Goal: Task Accomplishment & Management: Manage account settings

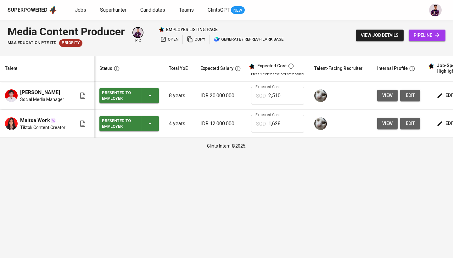
scroll to position [0, 63]
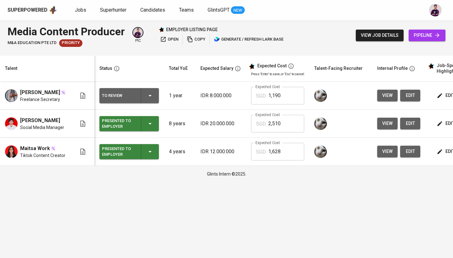
scroll to position [0, 86]
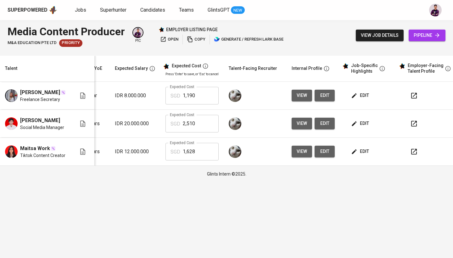
click at [366, 92] on span "edit" at bounding box center [361, 96] width 17 height 8
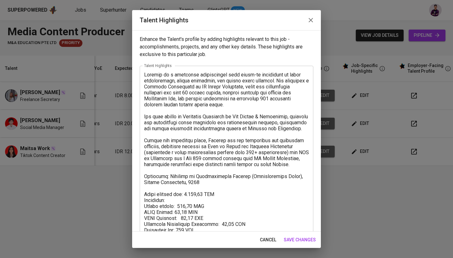
scroll to position [0, 0]
click at [309, 236] on span "save changes" at bounding box center [300, 240] width 32 height 8
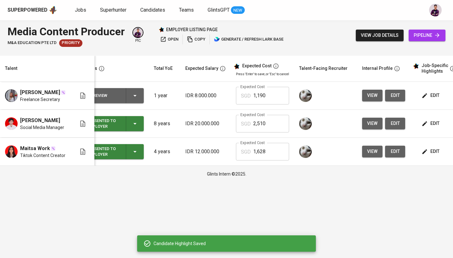
scroll to position [0, 15]
click at [134, 94] on icon "button" at bounding box center [135, 96] width 8 height 8
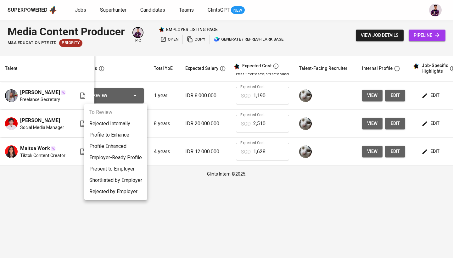
click at [126, 171] on li "Present to Employer" at bounding box center [115, 168] width 63 height 11
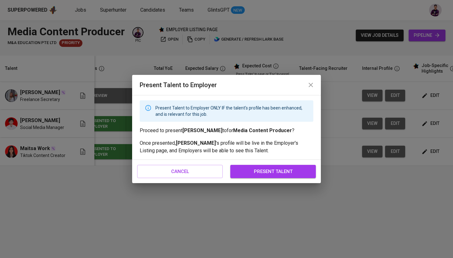
click at [281, 169] on span "present talent" at bounding box center [273, 172] width 72 height 8
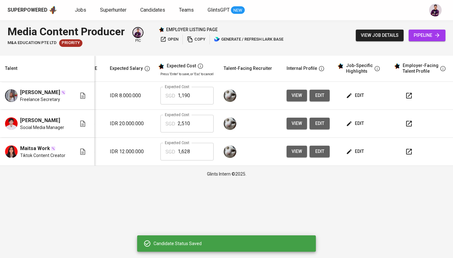
scroll to position [0, 90]
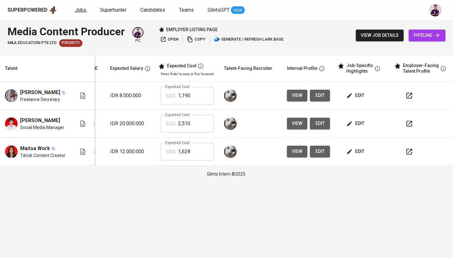
click at [75, 10] on span "Jobs" at bounding box center [80, 10] width 11 height 6
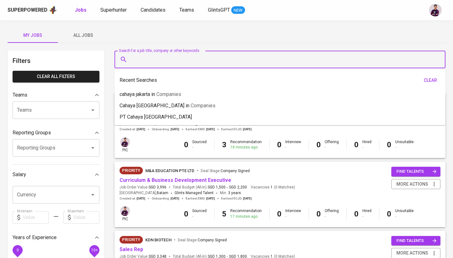
click at [145, 64] on input "Search for a job title, company or other keywords" at bounding box center [282, 60] width 304 height 12
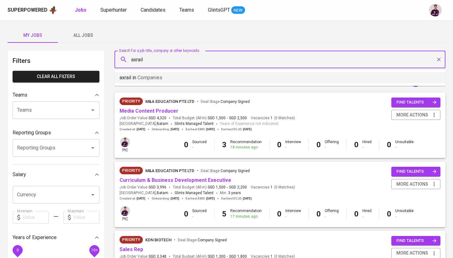
click at [143, 79] on span "Companies" at bounding box center [150, 78] width 25 height 6
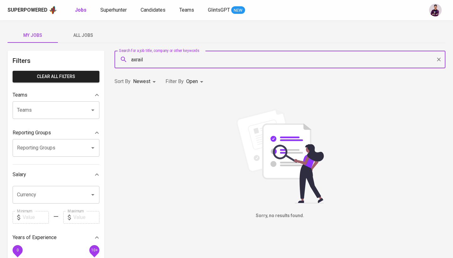
type input "axrail"
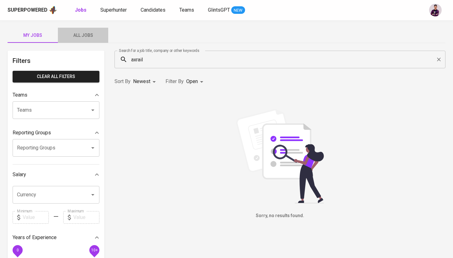
click at [86, 32] on span "All Jobs" at bounding box center [83, 35] width 43 height 8
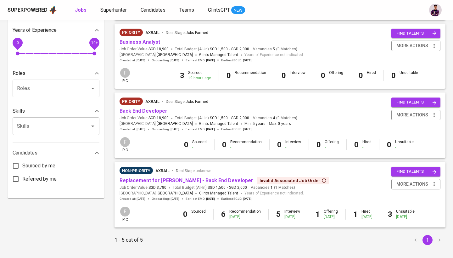
scroll to position [214, 0]
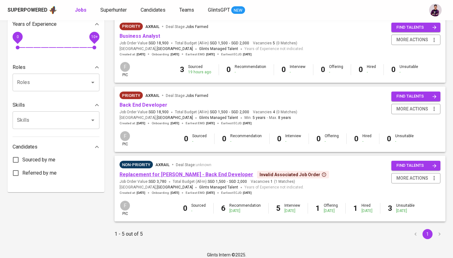
click at [162, 172] on link "Replacement for Syakur Rahman - Back End Developer" at bounding box center [187, 175] width 134 height 6
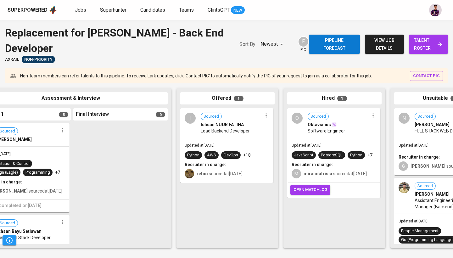
scroll to position [0, 296]
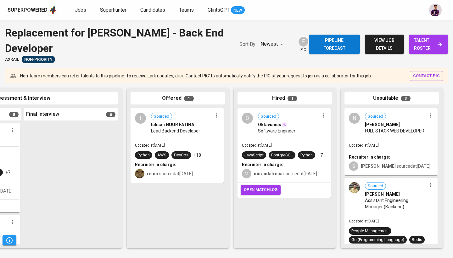
click at [246, 119] on div "O" at bounding box center [247, 118] width 11 height 11
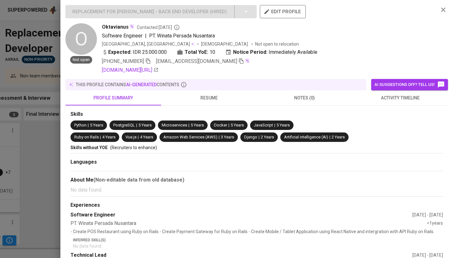
click at [414, 73] on div "github.com/oktavianusinsead" at bounding box center [268, 70] width 332 height 8
click at [417, 98] on span "activity timeline" at bounding box center [400, 98] width 88 height 8
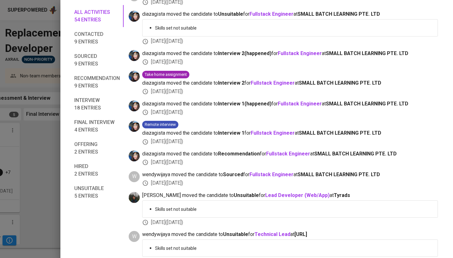
scroll to position [476, 0]
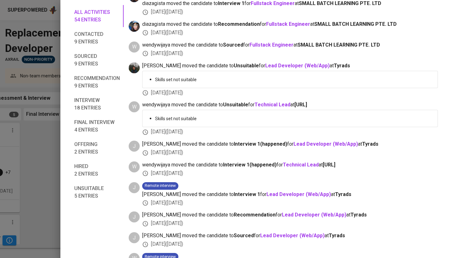
click at [82, 173] on span "Hired 2 entries" at bounding box center [97, 170] width 46 height 15
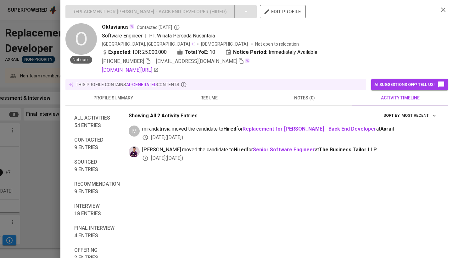
scroll to position [0, 0]
click at [95, 128] on span "All activities 54 entries" at bounding box center [97, 121] width 46 height 15
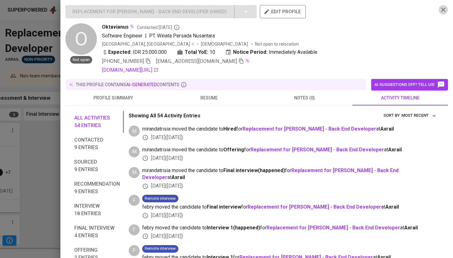
click at [442, 9] on icon "button" at bounding box center [444, 10] width 8 height 8
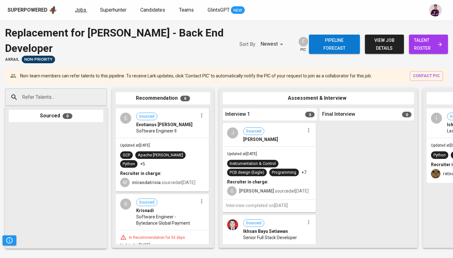
click at [83, 9] on span "Jobs" at bounding box center [80, 10] width 11 height 6
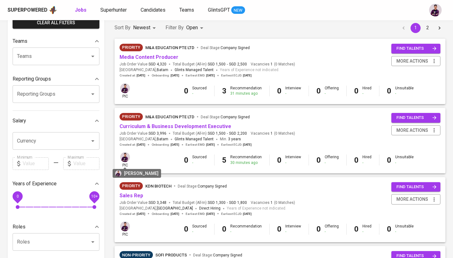
scroll to position [56, 0]
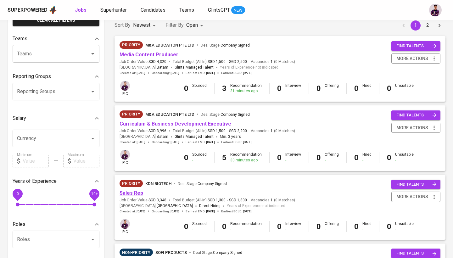
click at [134, 190] on link "Sales Rep" at bounding box center [132, 193] width 24 height 6
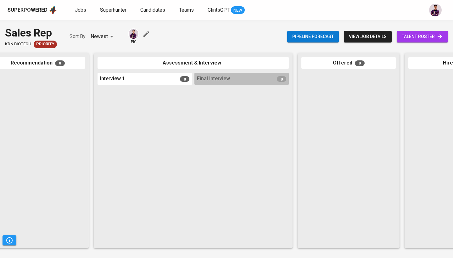
scroll to position [0, 134]
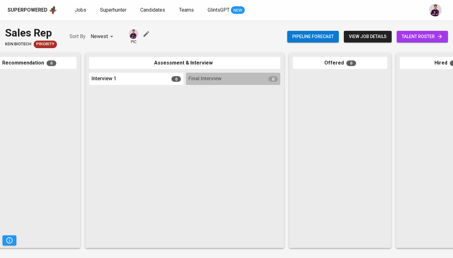
click at [418, 36] on span "talent roster" at bounding box center [422, 37] width 41 height 8
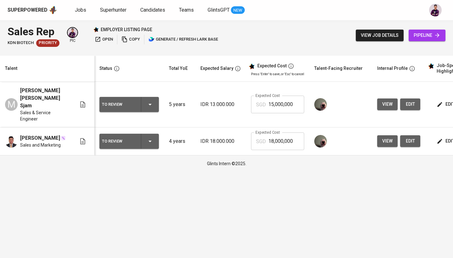
scroll to position [0, 86]
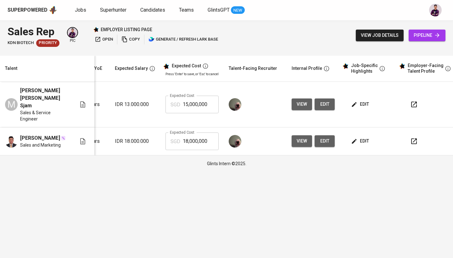
click at [358, 104] on td "edit" at bounding box center [368, 105] width 57 height 46
click at [359, 100] on span "edit" at bounding box center [361, 104] width 17 height 8
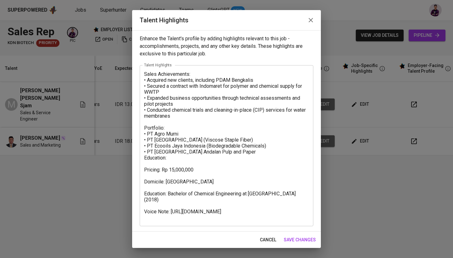
scroll to position [1, 0]
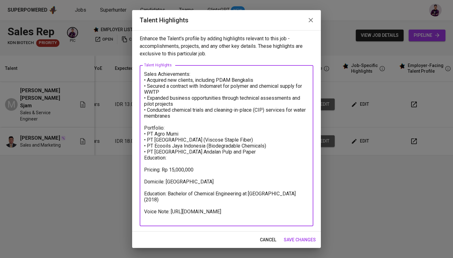
drag, startPoint x: 193, startPoint y: 219, endPoint x: 144, endPoint y: 202, distance: 52.0
click at [144, 202] on div "Sales Achievements: • Acquired new clients, including PDAM Bengkalis • Secured …" at bounding box center [227, 145] width 174 height 161
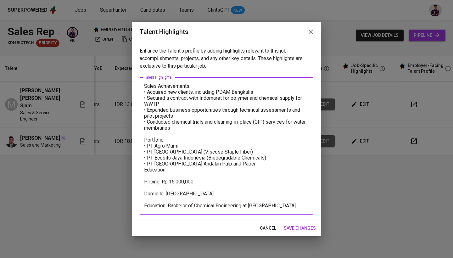
scroll to position [0, 0]
type textarea "Sales Achievements: • Acquired new clients, including PDAM Bengkalis • Secured …"
click at [294, 227] on span "save changes" at bounding box center [300, 229] width 32 height 8
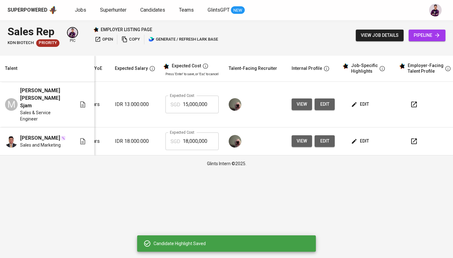
click at [363, 137] on span "edit" at bounding box center [361, 141] width 17 height 8
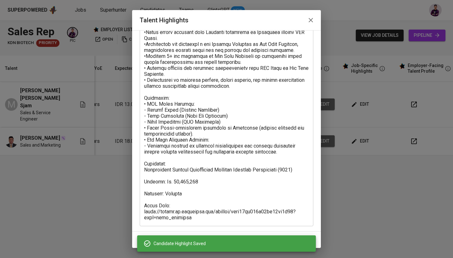
scroll to position [84, 0]
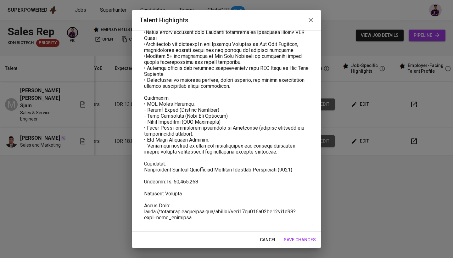
drag, startPoint x: 194, startPoint y: 223, endPoint x: 154, endPoint y: 202, distance: 45.4
click at [154, 202] on div "x Talent Highlights" at bounding box center [227, 103] width 174 height 245
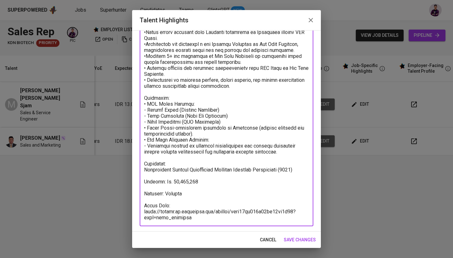
click at [195, 225] on div "x Talent Highlights" at bounding box center [227, 103] width 174 height 245
click at [193, 218] on textarea at bounding box center [226, 103] width 165 height 233
drag, startPoint x: 193, startPoint y: 218, endPoint x: 141, endPoint y: 203, distance: 53.9
click at [141, 203] on div "x Talent Highlights" at bounding box center [227, 103] width 174 height 245
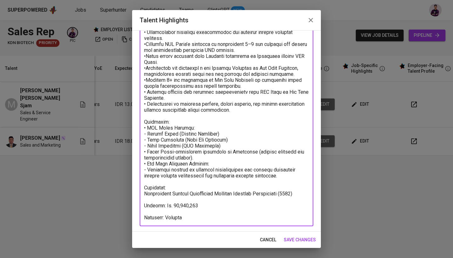
scroll to position [60, 0]
type textarea "Achievements • Transitioned from Data Analyst Supervisor to Sales & Marketing, …"
click at [302, 237] on span "save changes" at bounding box center [300, 240] width 32 height 8
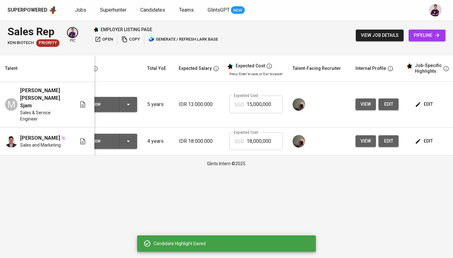
scroll to position [0, 0]
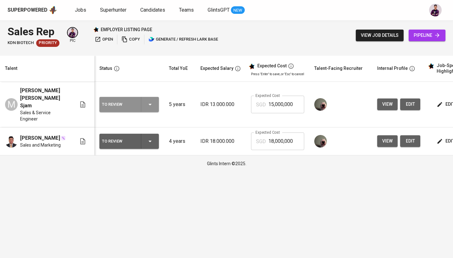
click at [148, 101] on icon "button" at bounding box center [150, 105] width 8 height 8
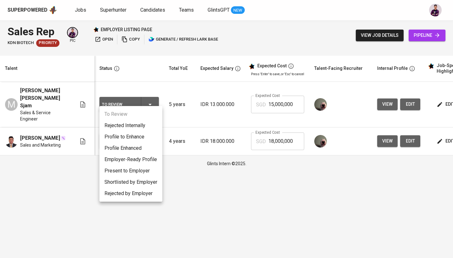
click at [138, 171] on li "Present to Employer" at bounding box center [131, 170] width 63 height 11
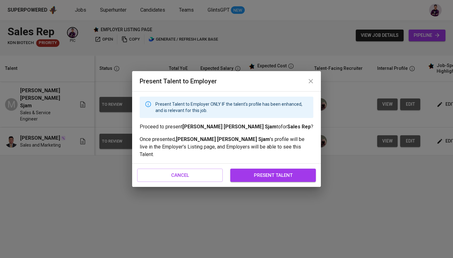
click at [283, 177] on button "present talent" at bounding box center [274, 175] width 86 height 13
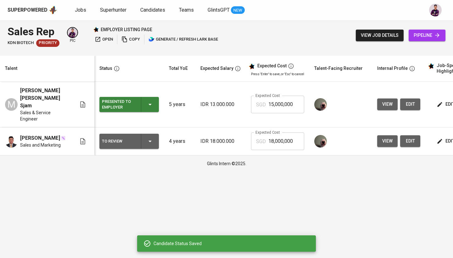
click at [156, 134] on div "To Review" at bounding box center [129, 141] width 54 height 15
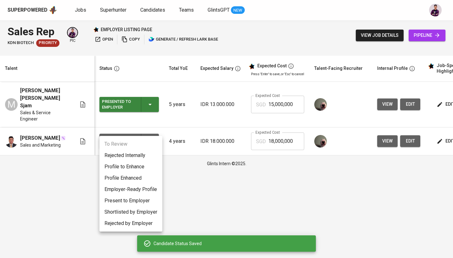
click at [146, 200] on li "Present to Employer" at bounding box center [131, 200] width 63 height 11
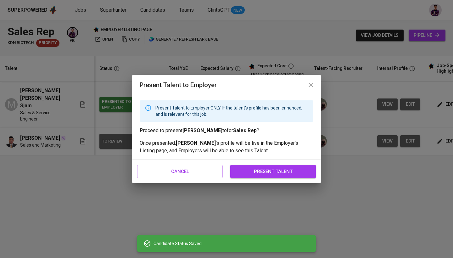
click at [291, 171] on span "present talent" at bounding box center [273, 172] width 72 height 8
